Goal: Find specific page/section: Find specific page/section

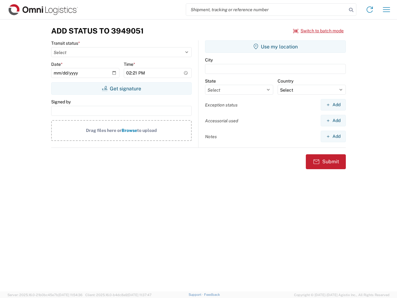
click at [266, 10] on input "search" at bounding box center [266, 10] width 161 height 12
click at [351, 10] on icon at bounding box center [351, 10] width 9 height 9
click at [369, 10] on icon at bounding box center [369, 10] width 10 height 10
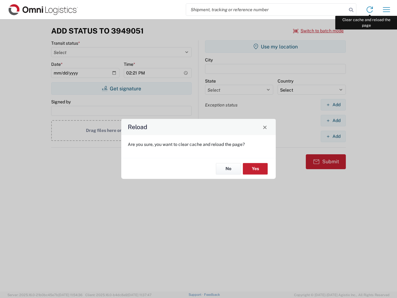
click at [386, 10] on div "Reload Are you sure, you want to clear cache and reload the page? No Yes" at bounding box center [198, 149] width 397 height 298
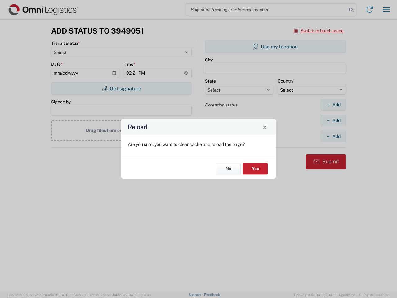
click at [318, 31] on div "Reload Are you sure, you want to clear cache and reload the page? No Yes" at bounding box center [198, 149] width 397 height 298
click at [121, 88] on div "Reload Are you sure, you want to clear cache and reload the page? No Yes" at bounding box center [198, 149] width 397 height 298
click at [275, 46] on div "Reload Are you sure, you want to clear cache and reload the page? No Yes" at bounding box center [198, 149] width 397 height 298
click at [333, 104] on div "Reload Are you sure, you want to clear cache and reload the page? No Yes" at bounding box center [198, 149] width 397 height 298
click at [333, 120] on div "Reload Are you sure, you want to clear cache and reload the page? No Yes" at bounding box center [198, 149] width 397 height 298
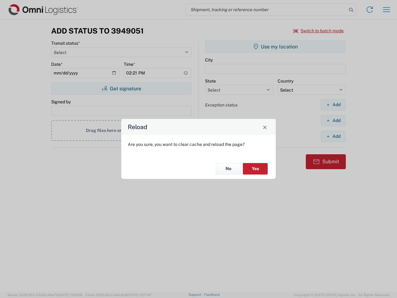
click at [333, 136] on div "Reload Are you sure, you want to clear cache and reload the page? No Yes" at bounding box center [198, 149] width 397 height 298
